Goal: Transaction & Acquisition: Purchase product/service

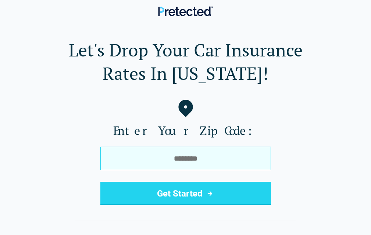
click at [183, 157] on input "tel" at bounding box center [185, 159] width 170 height 24
type input "*****"
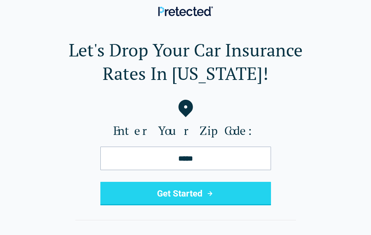
click at [172, 194] on button "Get Started" at bounding box center [185, 194] width 170 height 24
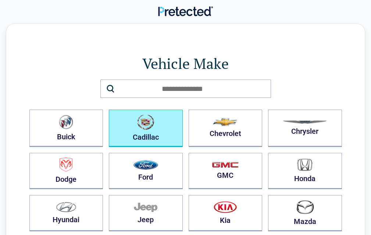
click at [162, 133] on button "Cadillac" at bounding box center [146, 128] width 74 height 37
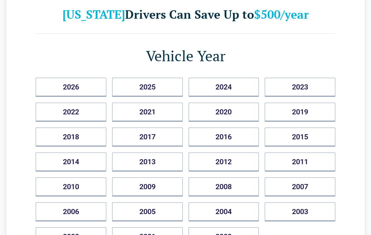
scroll to position [73, 0]
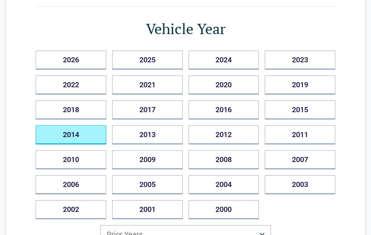
click at [91, 130] on button "2014" at bounding box center [71, 135] width 71 height 19
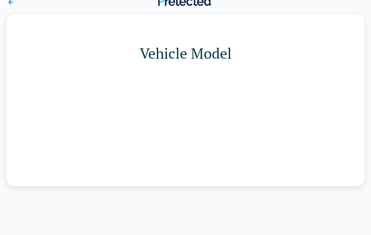
scroll to position [0, 0]
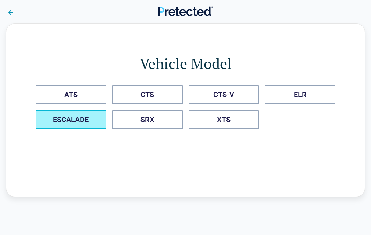
click at [84, 120] on button "ESCALADE" at bounding box center [71, 120] width 71 height 19
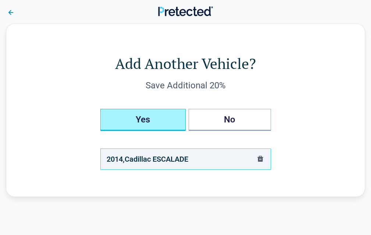
click at [143, 121] on button "Yes" at bounding box center [142, 120] width 85 height 22
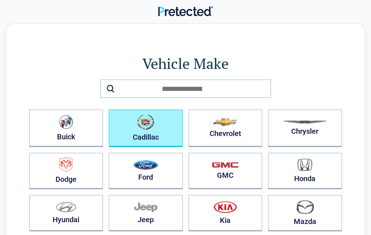
click at [143, 122] on img "button" at bounding box center [145, 122] width 17 height 15
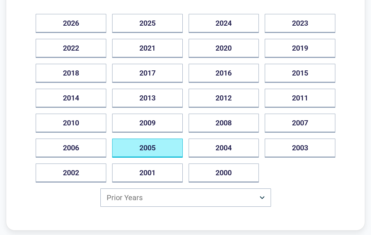
click at [148, 147] on button "2005" at bounding box center [147, 148] width 71 height 19
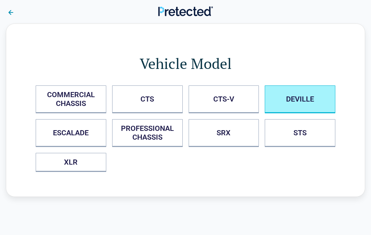
click at [286, 98] on button "DEVILLE" at bounding box center [299, 100] width 71 height 28
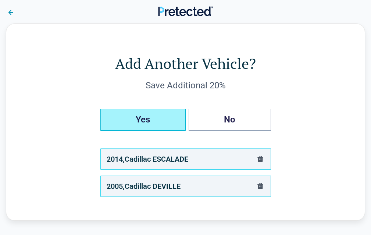
click at [154, 123] on button "Yes" at bounding box center [142, 120] width 85 height 22
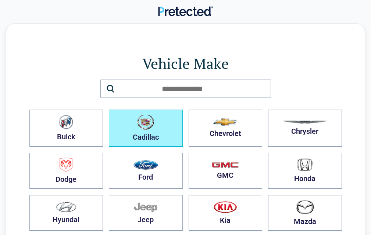
click at [148, 131] on button "Cadillac" at bounding box center [146, 128] width 74 height 37
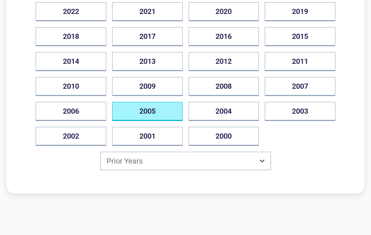
click at [163, 109] on button "2005" at bounding box center [147, 111] width 71 height 19
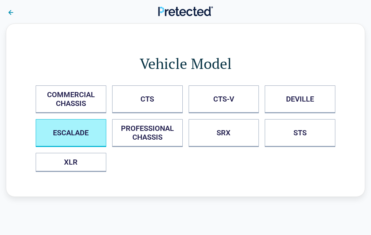
click at [82, 136] on button "ESCALADE" at bounding box center [71, 133] width 71 height 28
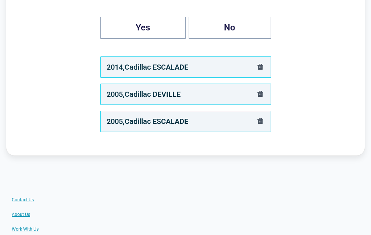
scroll to position [110, 0]
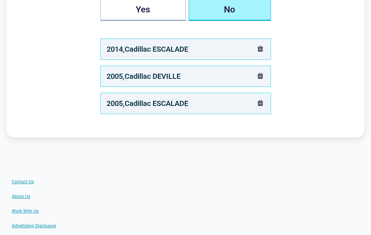
click at [229, 7] on button "No" at bounding box center [229, 10] width 82 height 22
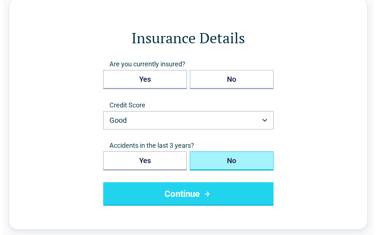
scroll to position [0, 0]
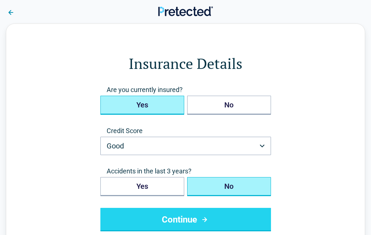
click at [149, 107] on button "Yes" at bounding box center [142, 105] width 84 height 19
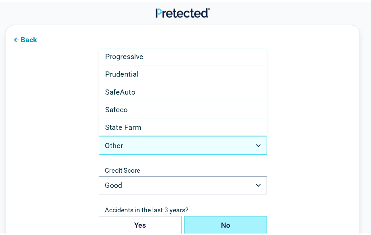
scroll to position [367, 0]
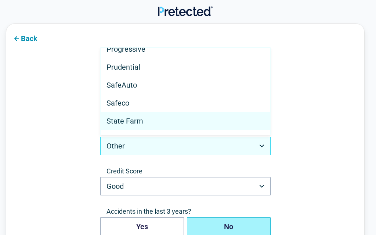
select select "**********"
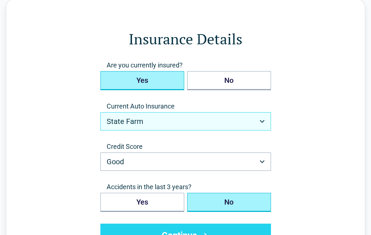
scroll to position [37, 0]
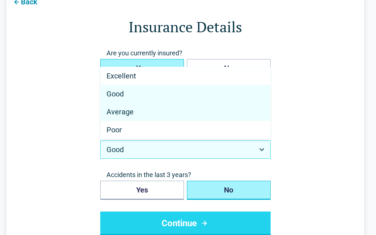
select select "*******"
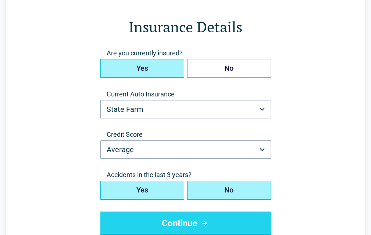
click at [159, 193] on button "Yes" at bounding box center [142, 190] width 84 height 19
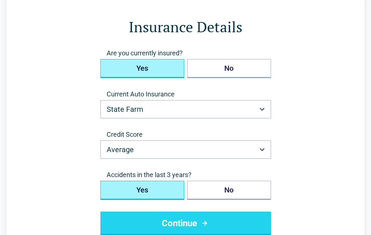
click at [177, 224] on button "Continue" at bounding box center [185, 224] width 170 height 24
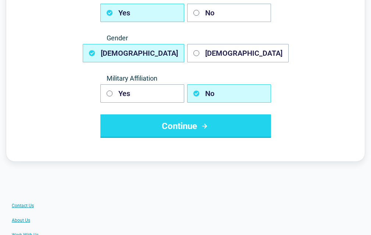
scroll to position [147, 0]
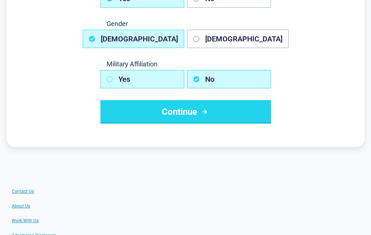
click at [108, 80] on icon "button" at bounding box center [109, 79] width 6 height 6
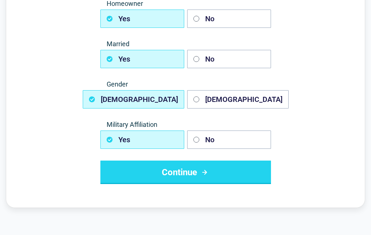
scroll to position [73, 0]
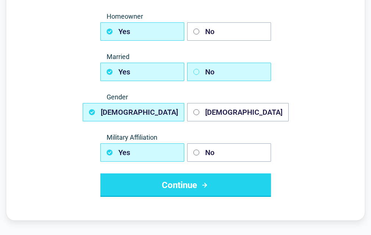
click at [194, 69] on button "No" at bounding box center [229, 72] width 84 height 18
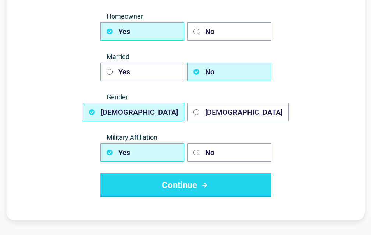
click at [180, 187] on button "Continue" at bounding box center [185, 186] width 170 height 24
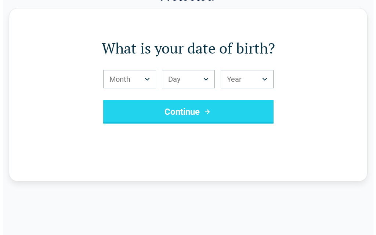
scroll to position [0, 0]
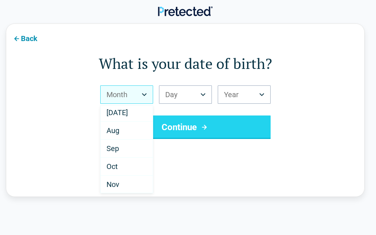
scroll to position [110, 0]
select select "*"
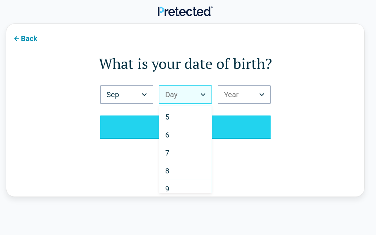
scroll to position [184, 0]
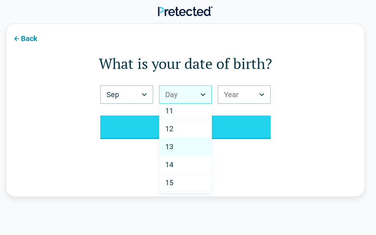
select select "**"
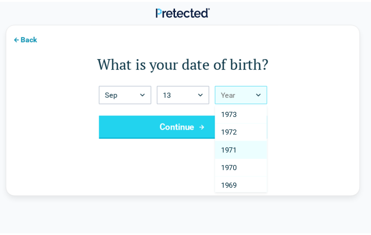
scroll to position [624, 0]
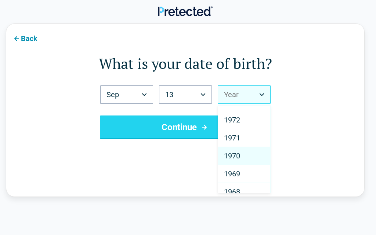
select select "****"
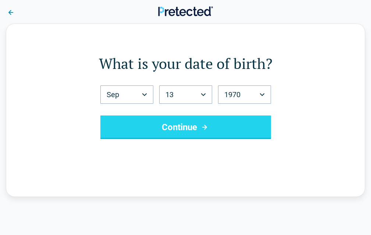
click at [175, 130] on button "Continue" at bounding box center [185, 128] width 170 height 24
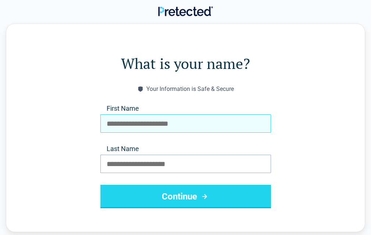
click at [177, 127] on input "First Name" at bounding box center [185, 124] width 170 height 18
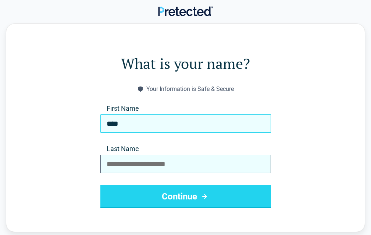
type input "****"
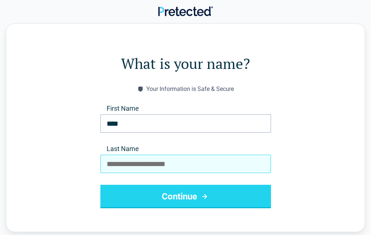
click at [203, 170] on input "Last Name" at bounding box center [185, 164] width 170 height 18
type input "*****"
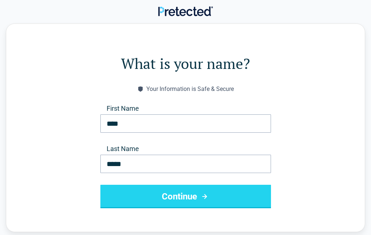
click at [183, 199] on button "Continue" at bounding box center [185, 197] width 170 height 24
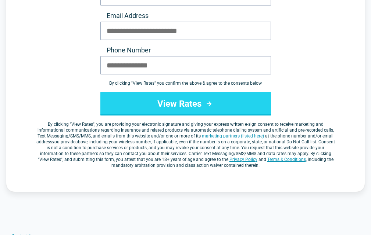
scroll to position [0, 0]
